Goal: Book appointment/travel/reservation

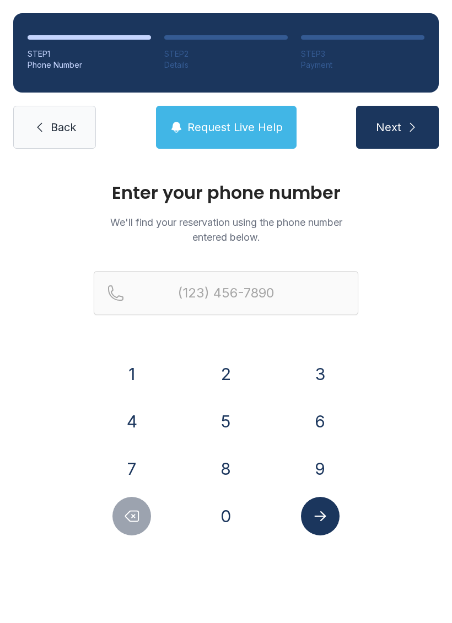
click at [316, 424] on button "6" at bounding box center [320, 421] width 39 height 39
click at [126, 423] on button "4" at bounding box center [131, 421] width 39 height 39
click at [219, 410] on button "5" at bounding box center [226, 421] width 39 height 39
click at [231, 369] on button "2" at bounding box center [226, 374] width 39 height 39
click at [230, 369] on button "2" at bounding box center [226, 374] width 39 height 39
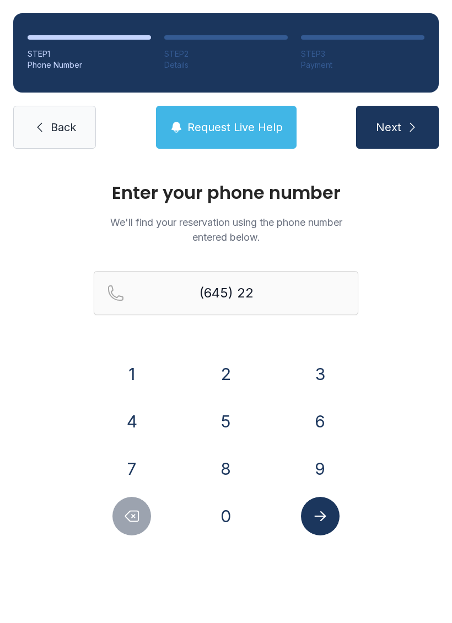
click at [312, 363] on button "3" at bounding box center [320, 374] width 39 height 39
click at [316, 364] on button "3" at bounding box center [320, 374] width 39 height 39
click at [233, 507] on button "0" at bounding box center [226, 516] width 39 height 39
click at [132, 465] on button "7" at bounding box center [131, 469] width 39 height 39
click at [130, 410] on button "4" at bounding box center [131, 421] width 39 height 39
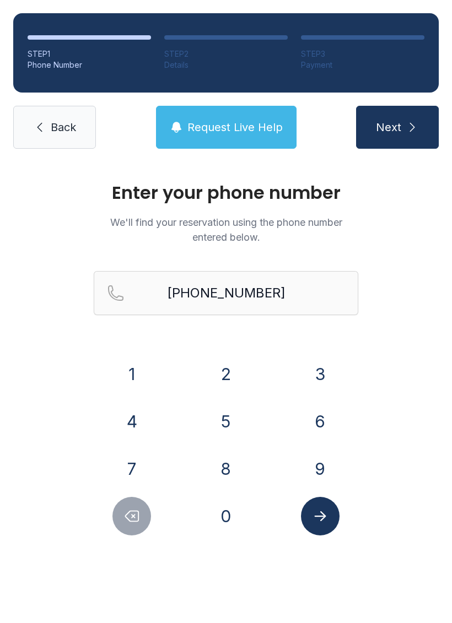
click at [317, 515] on icon "Submit lookup form" at bounding box center [320, 516] width 17 height 17
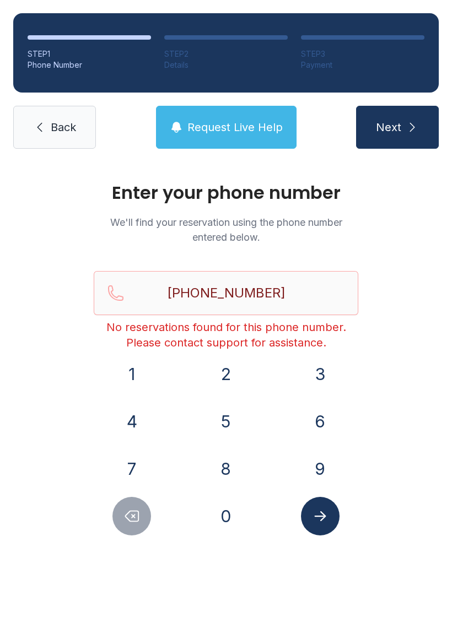
click at [136, 516] on icon "Delete number" at bounding box center [131, 516] width 17 height 17
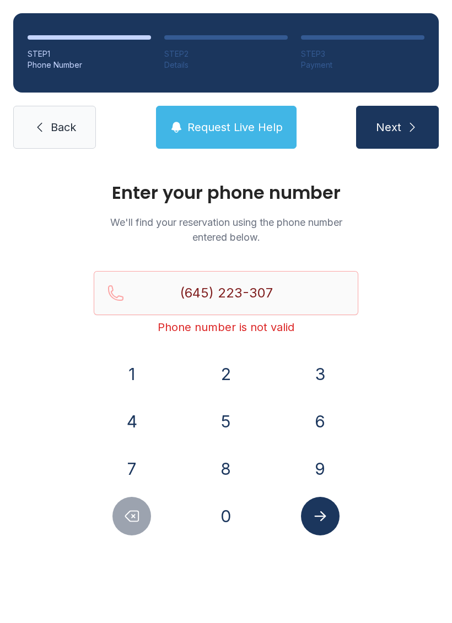
click at [238, 423] on button "5" at bounding box center [226, 421] width 39 height 39
click at [134, 516] on icon "Delete number" at bounding box center [132, 517] width 13 height 10
click at [141, 418] on button "4" at bounding box center [131, 421] width 39 height 39
type input "[PHONE_NUMBER]"
click at [324, 513] on icon "Submit lookup form" at bounding box center [320, 516] width 17 height 17
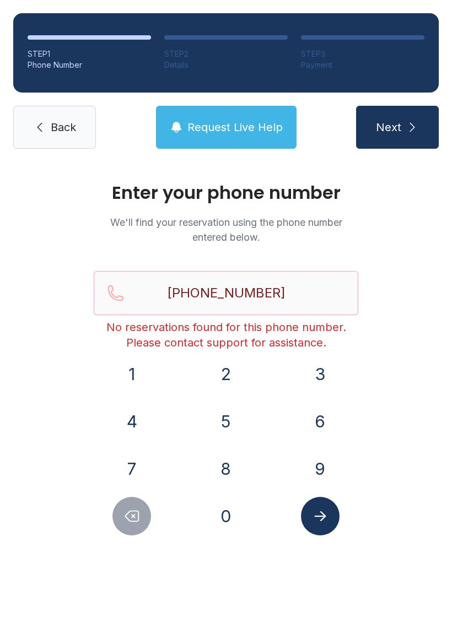
click at [62, 121] on span "Back" at bounding box center [63, 127] width 25 height 15
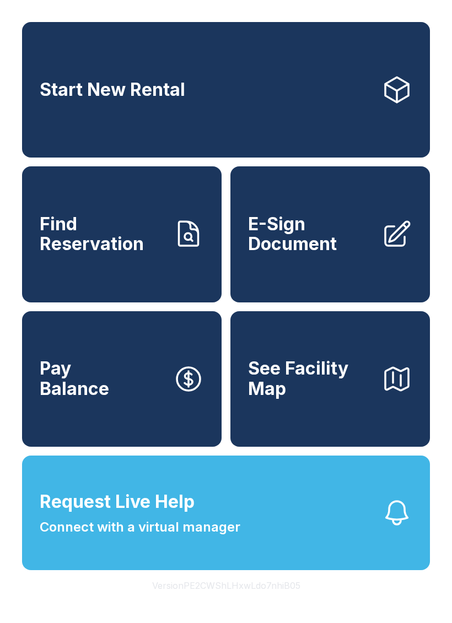
click at [126, 255] on span "Find Reservation" at bounding box center [102, 234] width 125 height 40
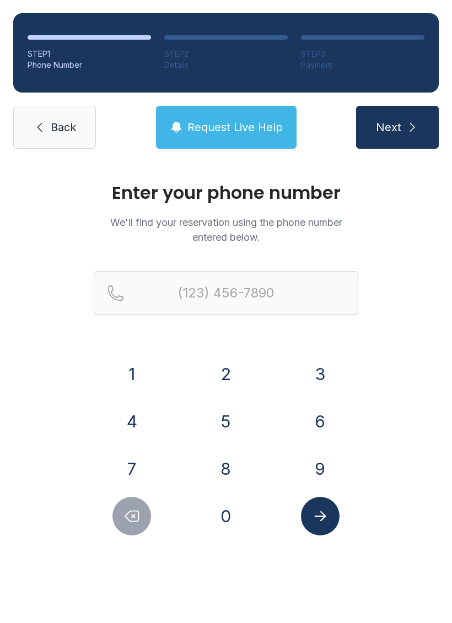
click at [317, 413] on button "6" at bounding box center [320, 421] width 39 height 39
click at [131, 426] on button "4" at bounding box center [131, 421] width 39 height 39
click at [225, 421] on button "5" at bounding box center [226, 421] width 39 height 39
click at [231, 367] on button "2" at bounding box center [226, 374] width 39 height 39
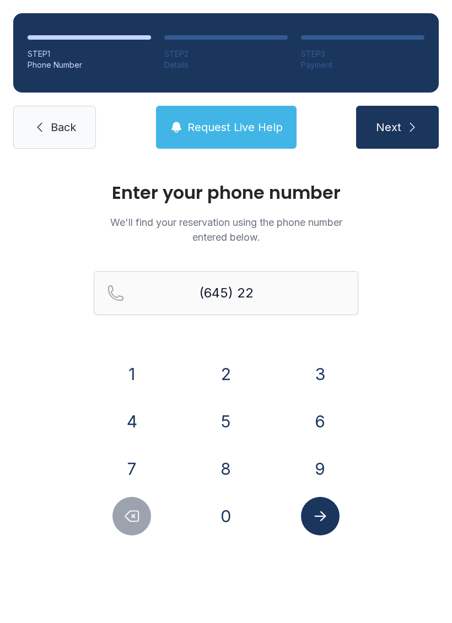
click at [300, 364] on div "3" at bounding box center [320, 374] width 77 height 39
click at [316, 369] on button "3" at bounding box center [320, 374] width 39 height 39
click at [324, 366] on button "3" at bounding box center [320, 374] width 39 height 39
click at [228, 510] on button "0" at bounding box center [226, 516] width 39 height 39
click at [146, 466] on button "7" at bounding box center [131, 469] width 39 height 39
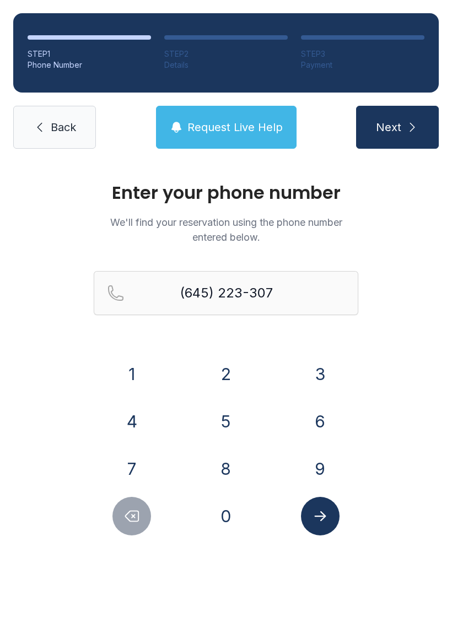
click at [127, 414] on button "4" at bounding box center [131, 421] width 39 height 39
type input "[PHONE_NUMBER]"
click at [326, 512] on icon "Submit lookup form" at bounding box center [320, 516] width 17 height 17
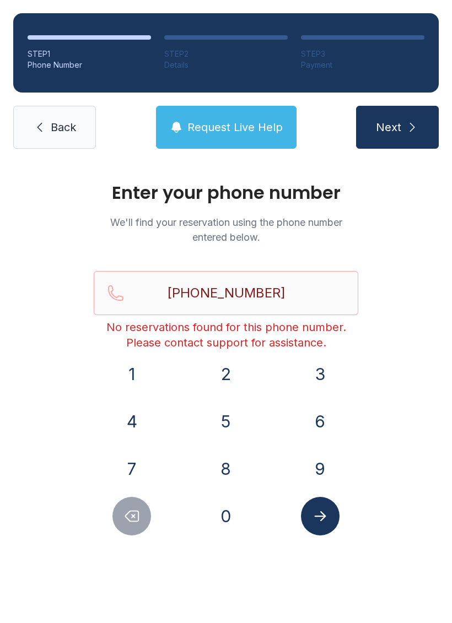
click at [56, 121] on span "Back" at bounding box center [63, 127] width 25 height 15
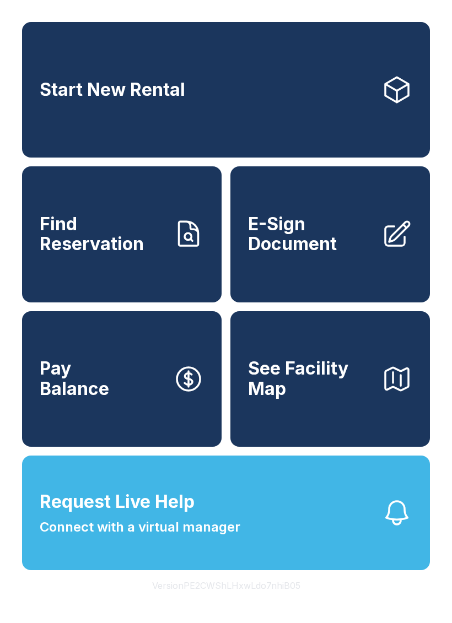
click at [418, 98] on link "Start New Rental" at bounding box center [226, 90] width 408 height 136
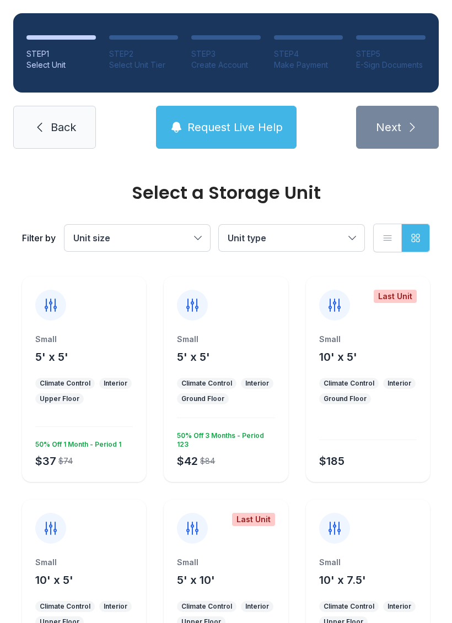
click at [96, 462] on div "$37 $74 50% Off 1 Month - Period 1" at bounding box center [82, 452] width 102 height 33
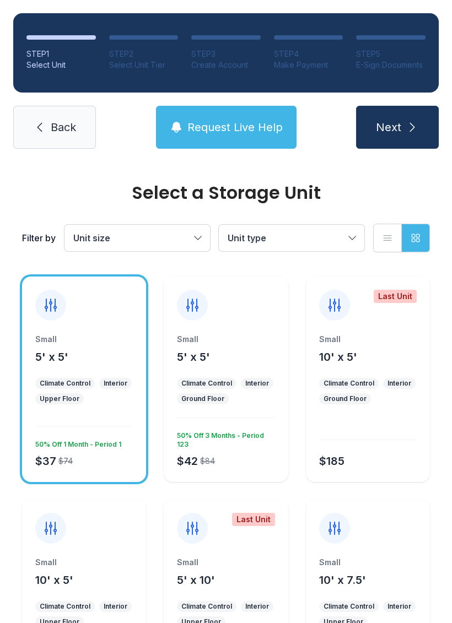
click at [112, 452] on div "$37 $74 50% Off 1 Month - Period 1" at bounding box center [82, 452] width 102 height 33
click at [55, 134] on span "Back" at bounding box center [63, 127] width 25 height 15
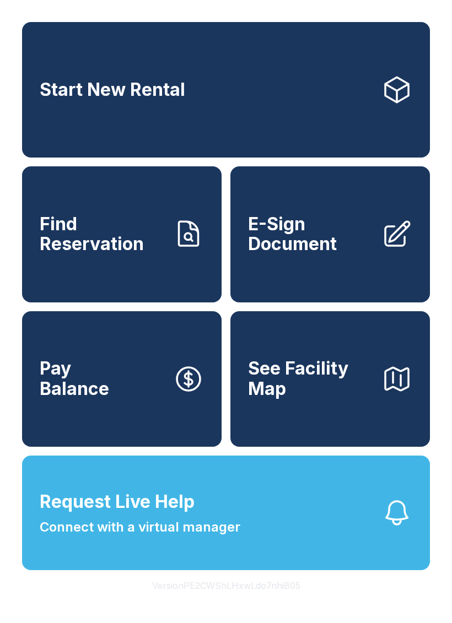
click at [450, 482] on div "Start New Rental Find Reservation E-Sign Document Pay Balance See Facility Map …" at bounding box center [226, 311] width 452 height 623
